Goal: Download file/media

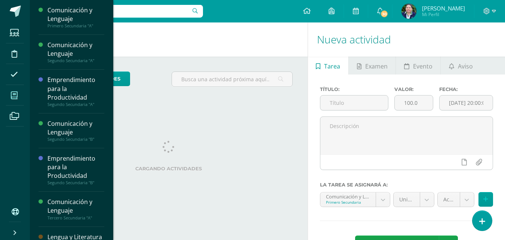
click at [13, 99] on span at bounding box center [14, 95] width 17 height 17
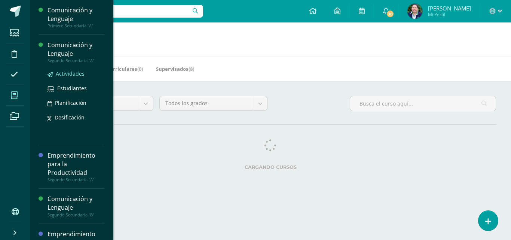
click at [65, 72] on span "Actividades" at bounding box center [70, 73] width 29 height 7
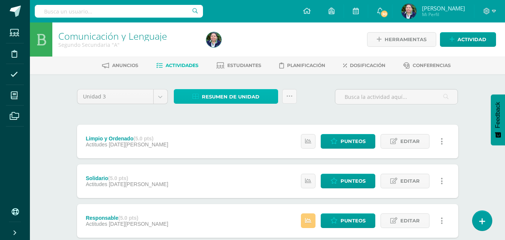
click at [256, 100] on span "Resumen de unidad" at bounding box center [231, 97] width 58 height 14
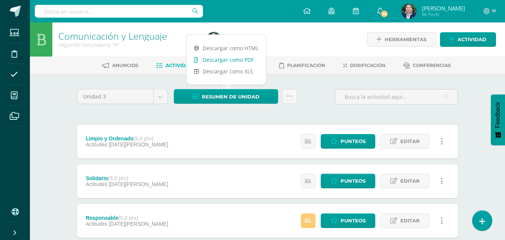
click at [245, 63] on link "Descargar como PDF" at bounding box center [226, 60] width 80 height 12
